Goal: Check status: Check status

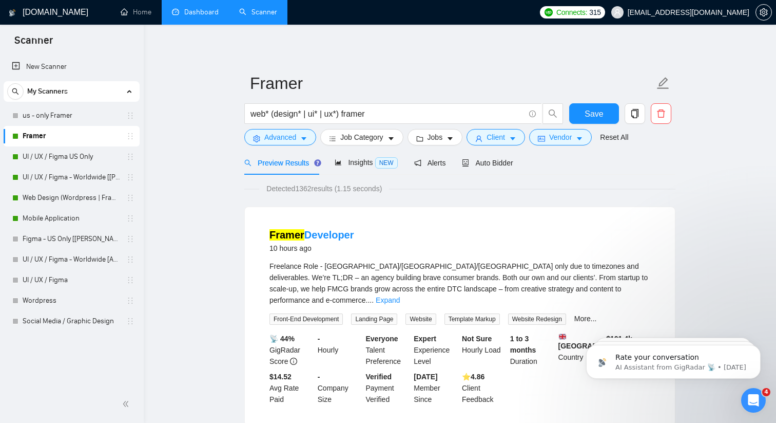
click at [203, 11] on link "Dashboard" at bounding box center [195, 12] width 47 height 9
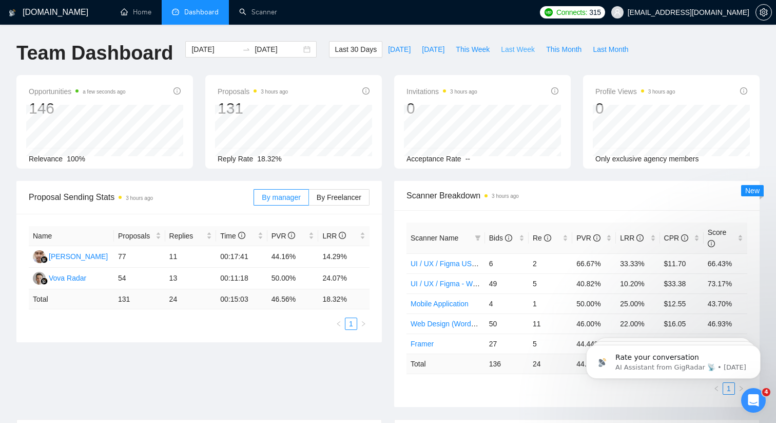
click at [512, 49] on span "Last Week" at bounding box center [518, 49] width 34 height 11
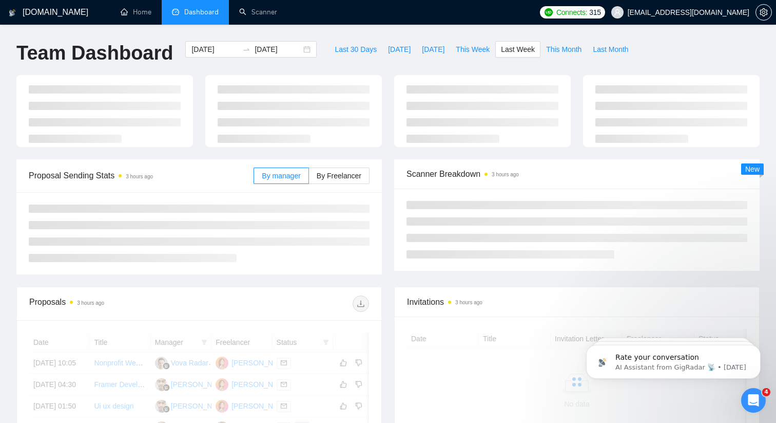
type input "[DATE]"
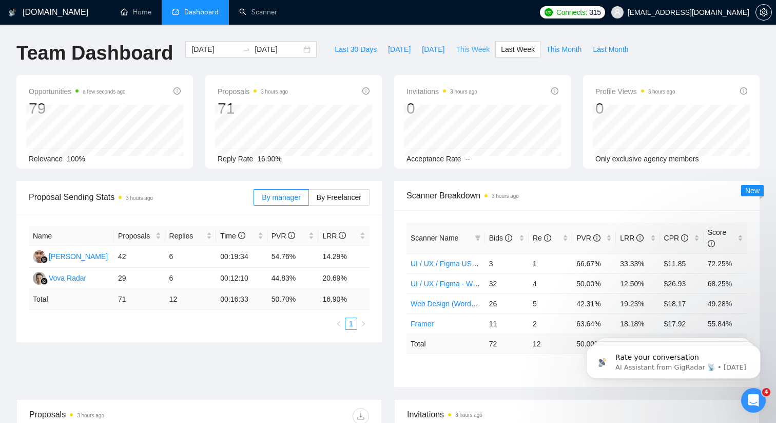
click at [477, 50] on span "This Week" at bounding box center [473, 49] width 34 height 11
type input "[DATE]"
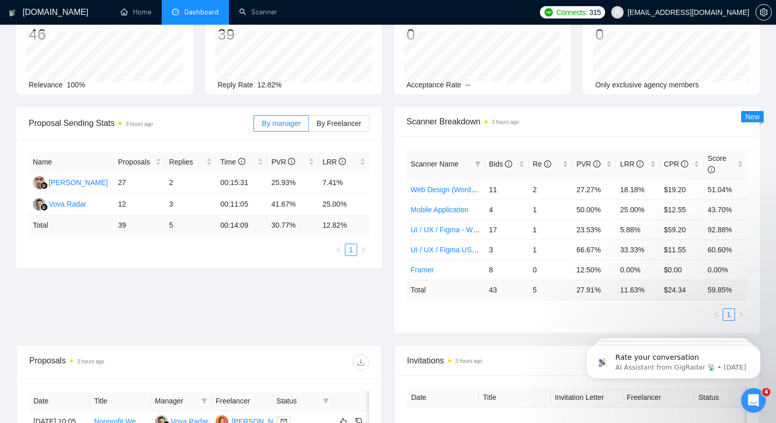
scroll to position [73, 0]
